Goal: Transaction & Acquisition: Purchase product/service

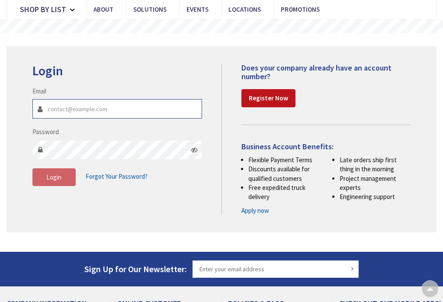
click at [58, 99] on input "Email" at bounding box center [116, 108] width 169 height 19
type input "[PERSON_NAME][EMAIL_ADDRESS][DOMAIN_NAME]"
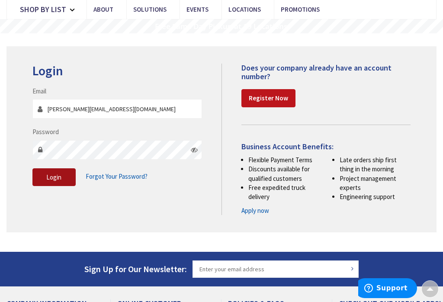
click at [50, 173] on span "Login" at bounding box center [53, 177] width 15 height 8
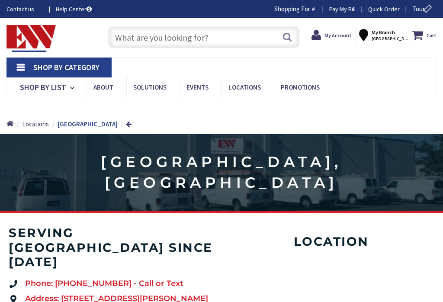
click at [145, 35] on input "text" at bounding box center [203, 37] width 191 height 22
click at [123, 29] on input "text" at bounding box center [203, 37] width 191 height 22
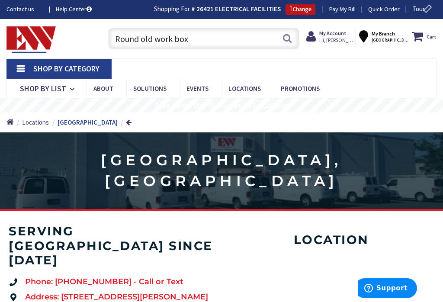
type input "Round old work box"
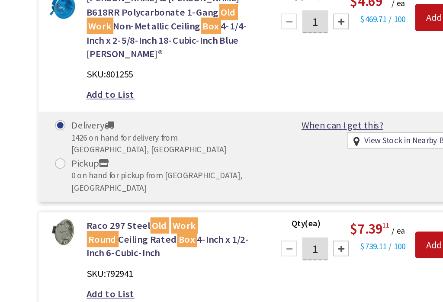
scroll to position [832, 0]
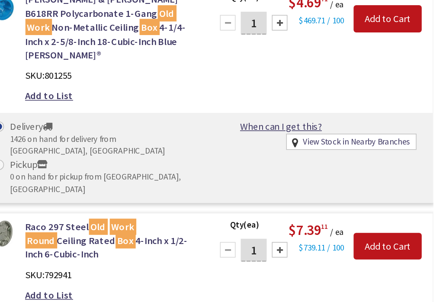
click at [307, 213] on link "When can I get this?" at bounding box center [334, 217] width 54 height 9
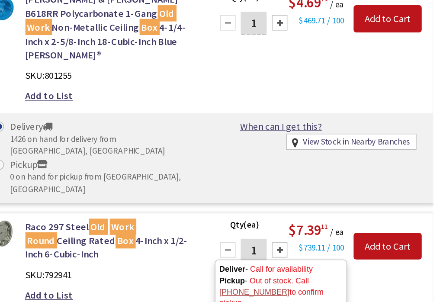
click at [158, 147] on div "Raco 297 Steel Old Work Round Ceiling Rated Box 4-Inch x 1/2-Inch 6-Cubic-Inch …" at bounding box center [221, 176] width 127 height 59
click at [137, 213] on div "Delivery 0 on hand for delivery from Middletown, CT Pickup 0 on hand for pickup…" at bounding box center [210, 238] width 147 height 51
click at [307, 213] on link "When can I get this?" at bounding box center [334, 217] width 54 height 9
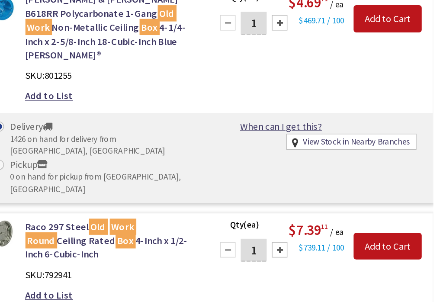
click at [349, 223] on link "View Stock in Nearby Branches" at bounding box center [384, 227] width 71 height 8
select select "data-availability"
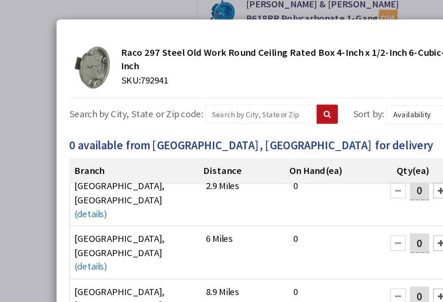
scroll to position [0, 0]
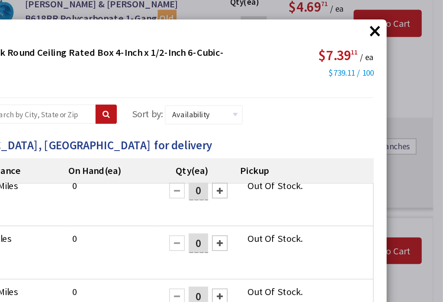
click at [391, 22] on button "×" at bounding box center [397, 20] width 13 height 13
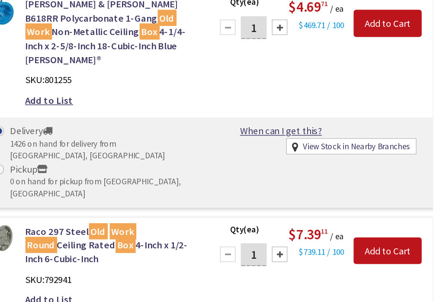
scroll to position [832, 0]
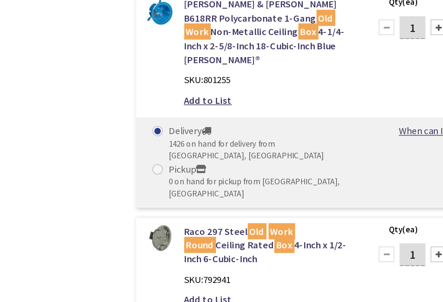
click at [164, 150] on link "Raco 297 Steel Old Work Round Ceiling Rated Box 4-Inch x 1/2-Inch 6-Cubic-Inch" at bounding box center [221, 164] width 114 height 28
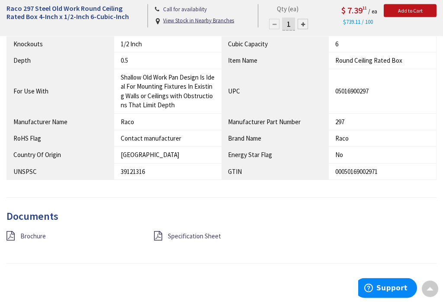
scroll to position [597, 0]
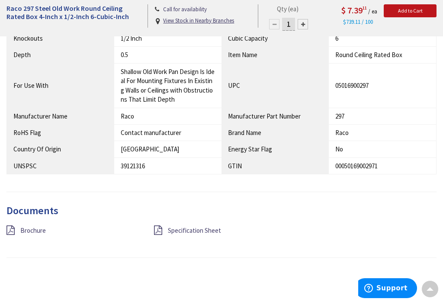
click at [162, 225] on icon at bounding box center [158, 230] width 8 height 10
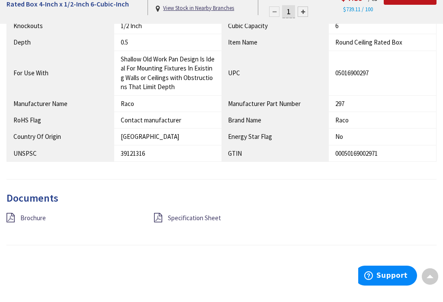
scroll to position [610, 0]
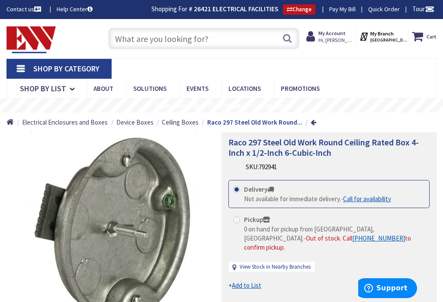
click at [134, 29] on input "text" at bounding box center [203, 39] width 191 height 22
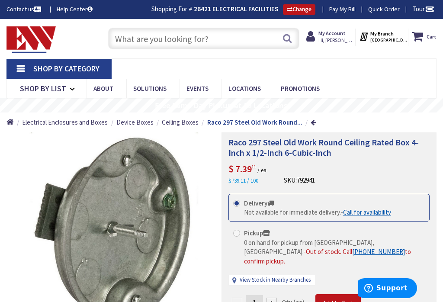
click at [137, 36] on input "text" at bounding box center [203, 39] width 191 height 22
type input "Round old work metal box"
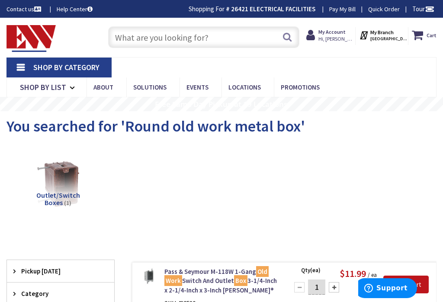
scroll to position [6, 0]
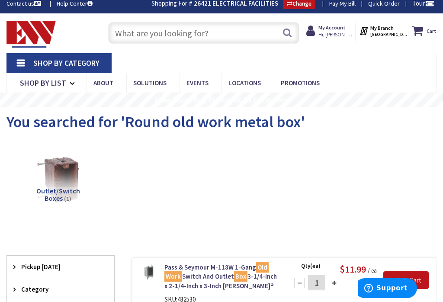
click at [439, 173] on main "You searched for 'Round old work metal box' View Subcategories Outlet/Switch Bo…" at bounding box center [221, 281] width 443 height 349
